Goal: Navigation & Orientation: Understand site structure

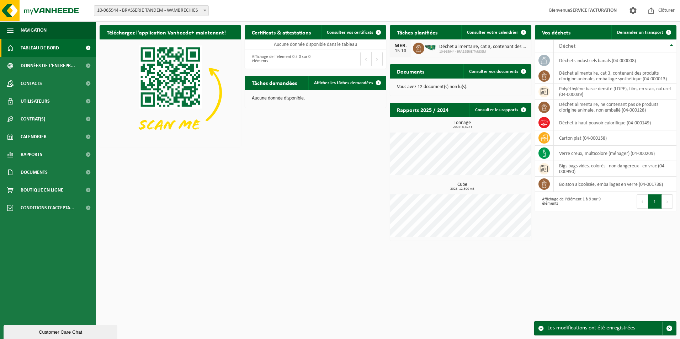
click at [185, 171] on div "Téléchargez l'application Vanheede+ maintenant! Cachez Certificats & attestatio…" at bounding box center [388, 133] width 580 height 223
click at [35, 170] on span "Documents" at bounding box center [34, 173] width 27 height 18
click at [32, 191] on span "Factures" at bounding box center [31, 191] width 18 height 14
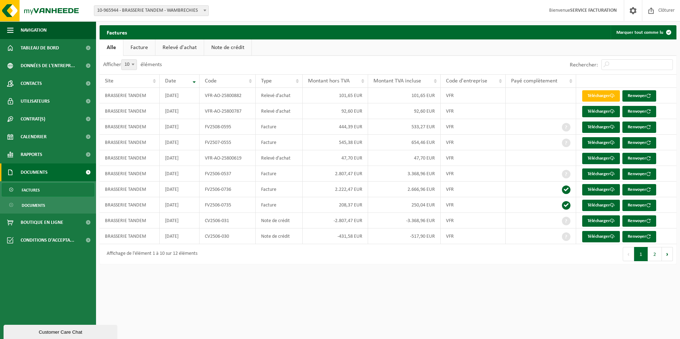
click at [145, 43] on link "Facture" at bounding box center [139, 47] width 32 height 16
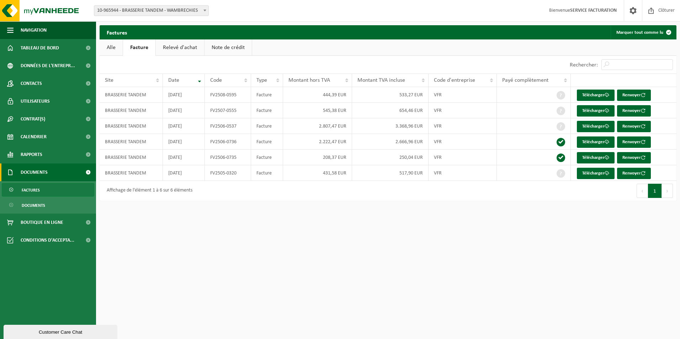
click at [114, 47] on link "Alle" at bounding box center [111, 47] width 23 height 16
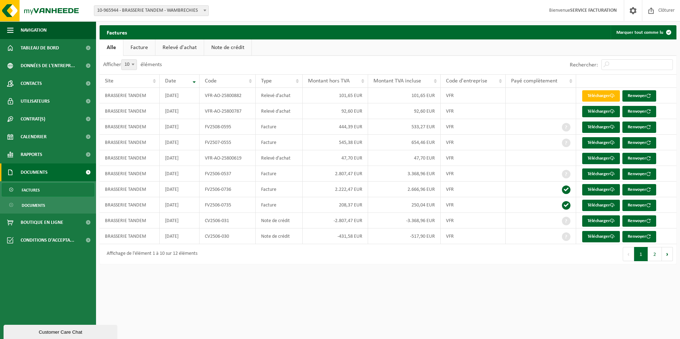
click at [218, 46] on link "Note de crédit" at bounding box center [227, 47] width 47 height 16
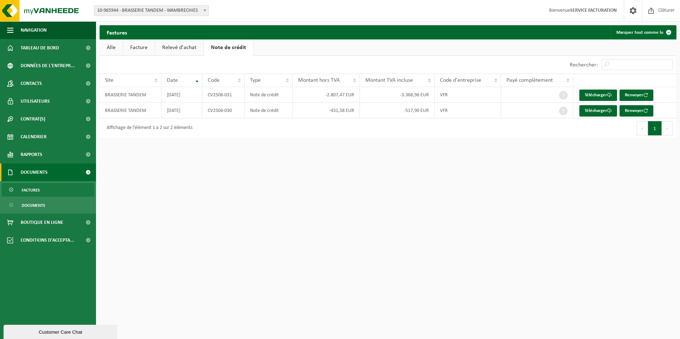
click at [107, 47] on link "Alle" at bounding box center [111, 47] width 23 height 16
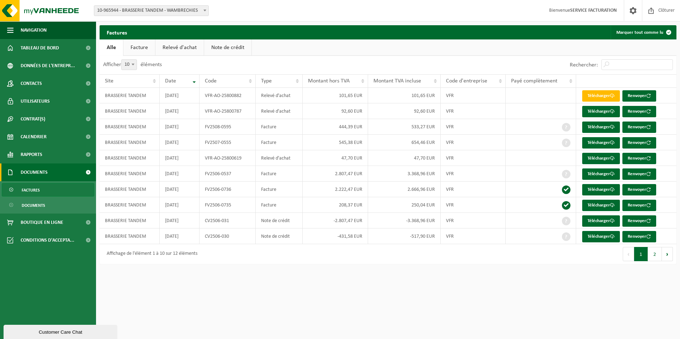
click at [274, 278] on html "Site: 10-965944 - BRASSERIE TANDEM - WAMBRECHIES 10-965944 - BRASSERIE TANDEM -…" at bounding box center [340, 169] width 680 height 339
click at [40, 49] on span "Tableau de bord" at bounding box center [40, 48] width 38 height 18
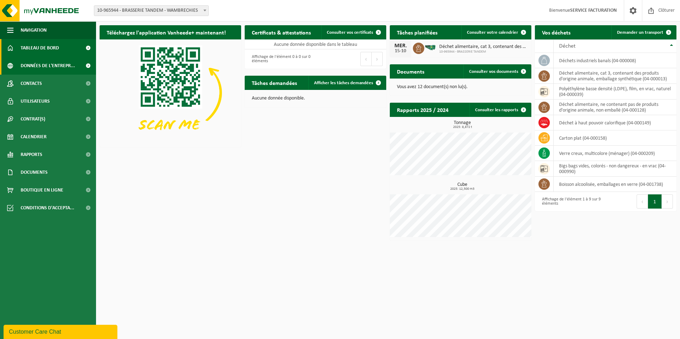
click at [32, 67] on span "Données de l'entrepr..." at bounding box center [48, 66] width 54 height 18
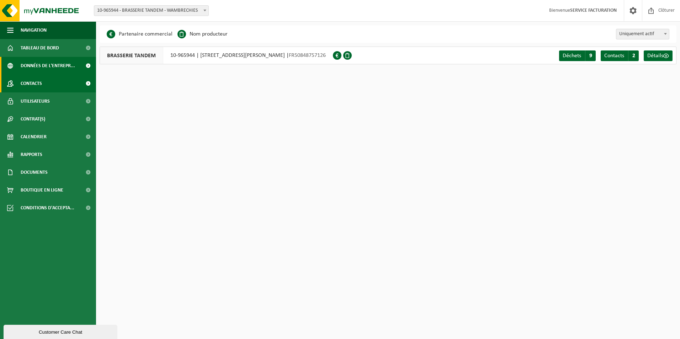
click at [29, 84] on span "Contacts" at bounding box center [31, 84] width 21 height 18
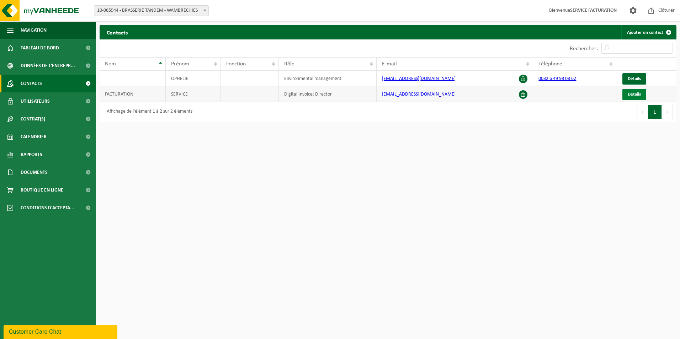
click at [635, 95] on span "Détails" at bounding box center [634, 94] width 13 height 5
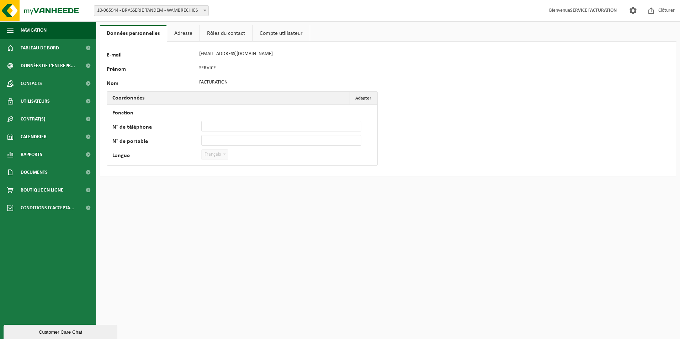
click at [185, 34] on link "Adresse" at bounding box center [183, 33] width 32 height 16
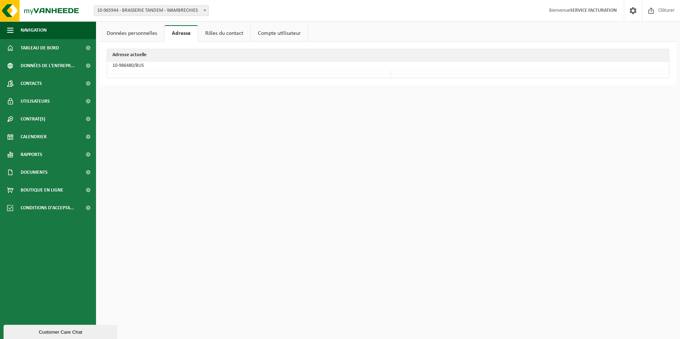
click at [210, 33] on link "Rôles du contact" at bounding box center [224, 33] width 52 height 16
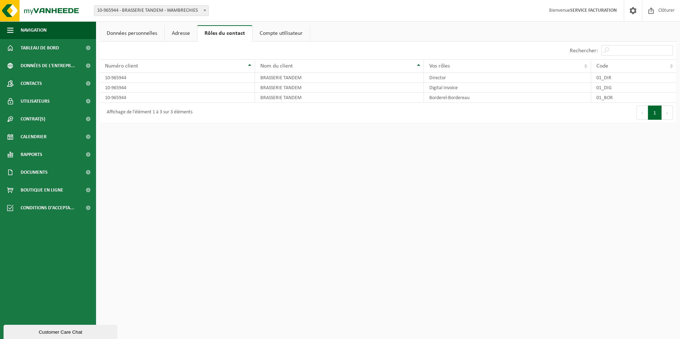
click at [291, 31] on link "Compte utilisateur" at bounding box center [281, 33] width 57 height 16
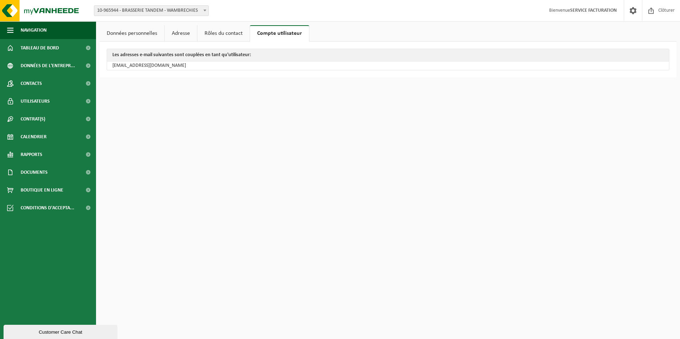
click at [127, 32] on link "Données personnelles" at bounding box center [132, 33] width 65 height 16
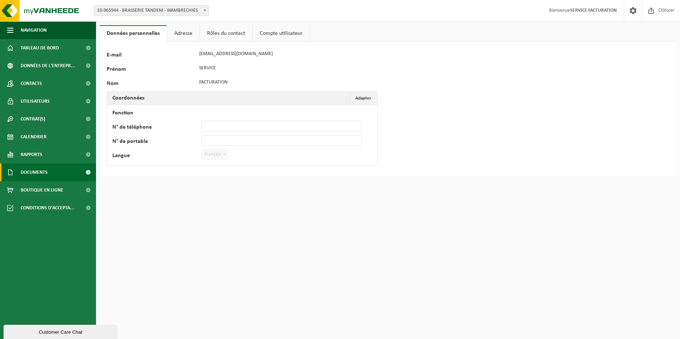
click at [38, 175] on span "Documents" at bounding box center [34, 173] width 27 height 18
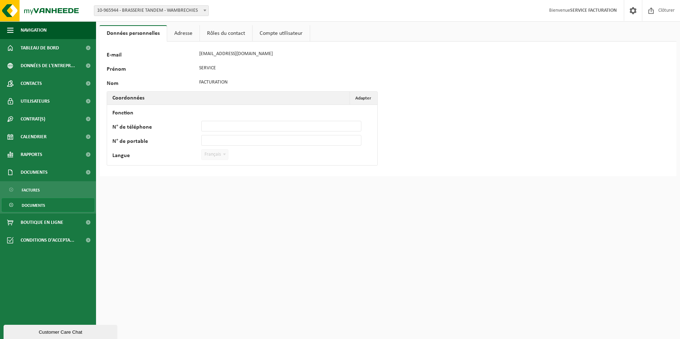
click at [36, 204] on span "Documents" at bounding box center [33, 206] width 23 height 14
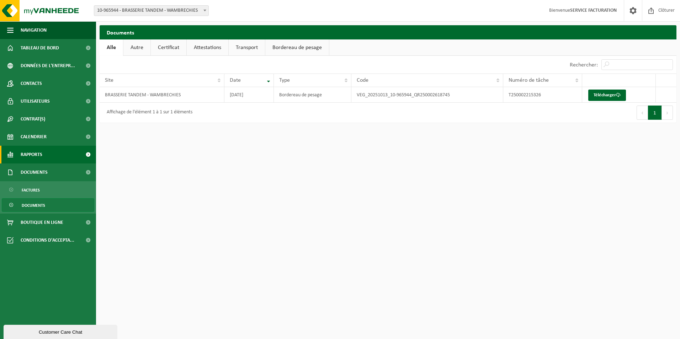
click at [38, 151] on span "Rapports" at bounding box center [32, 155] width 22 height 18
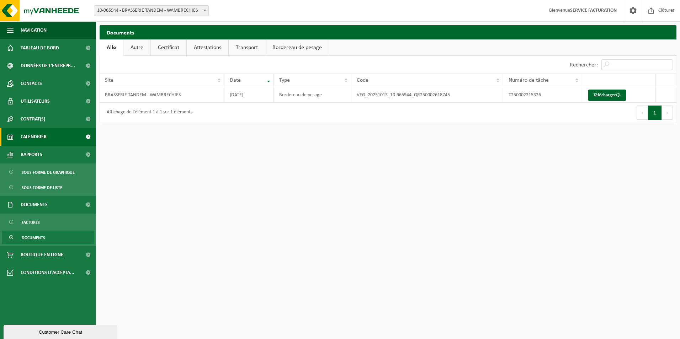
click at [27, 139] on span "Calendrier" at bounding box center [34, 137] width 26 height 18
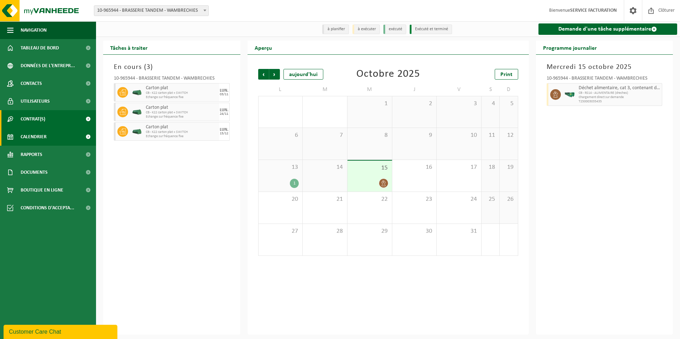
click at [21, 117] on span "Contrat(s)" at bounding box center [33, 119] width 25 height 18
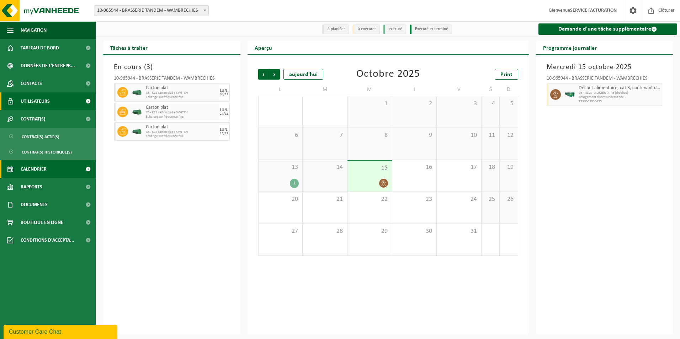
click at [20, 101] on link "Utilisateurs" at bounding box center [48, 101] width 96 height 18
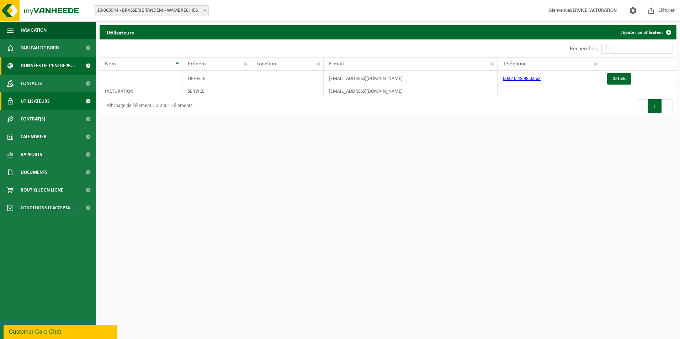
click at [29, 68] on span "Données de l'entrepr..." at bounding box center [48, 66] width 54 height 18
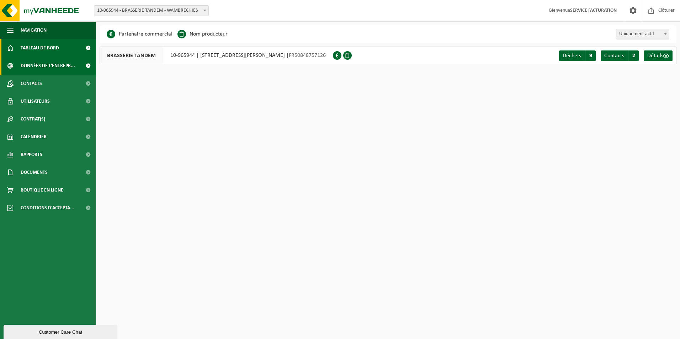
click at [36, 48] on span "Tableau de bord" at bounding box center [40, 48] width 38 height 18
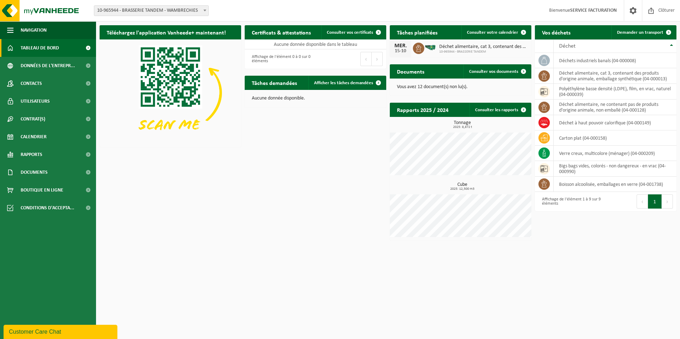
click at [286, 12] on div "Site: 10-965944 - BRASSERIE TANDEM - WAMBRECHIES 10-965944 - BRASSERIE TANDEM -…" at bounding box center [340, 11] width 680 height 22
click at [23, 46] on span "Tableau de bord" at bounding box center [40, 48] width 38 height 18
